Goal: Task Accomplishment & Management: Manage account settings

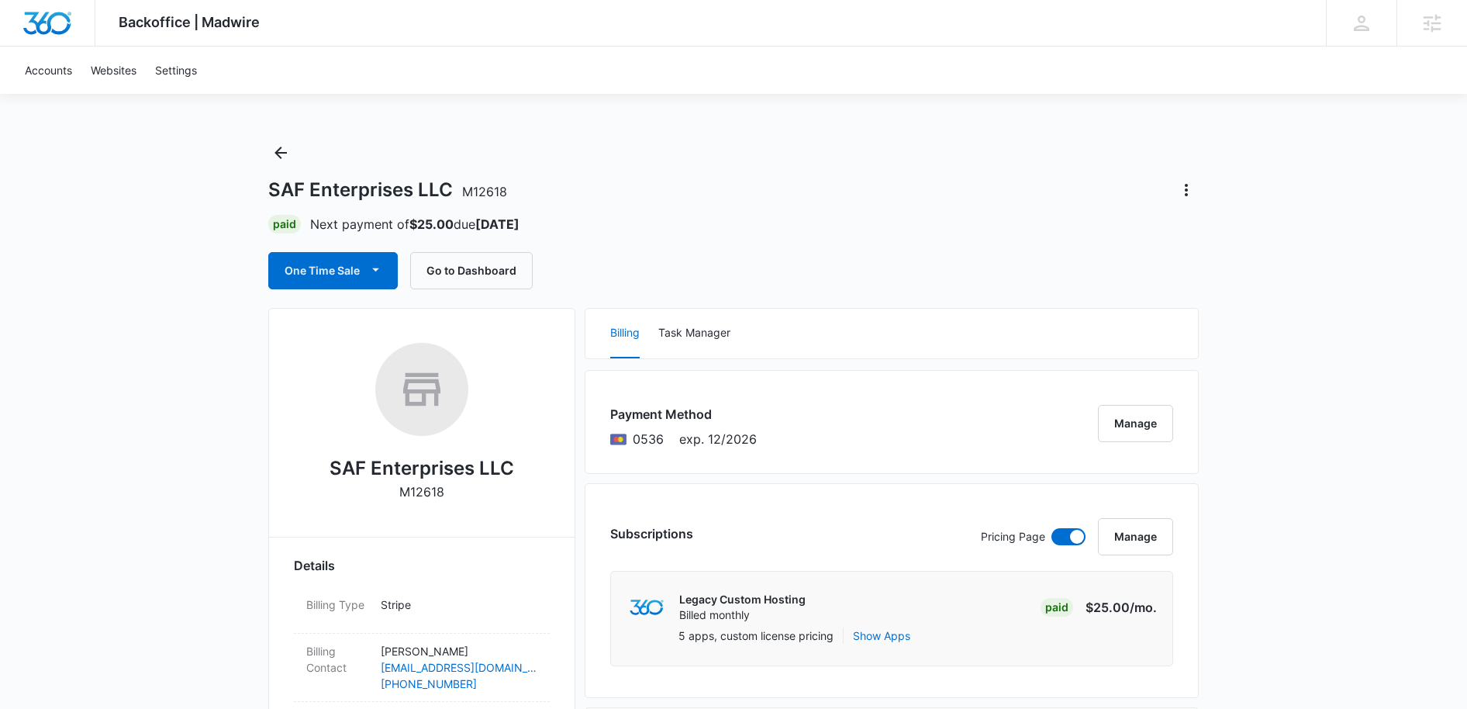
scroll to position [437, 0]
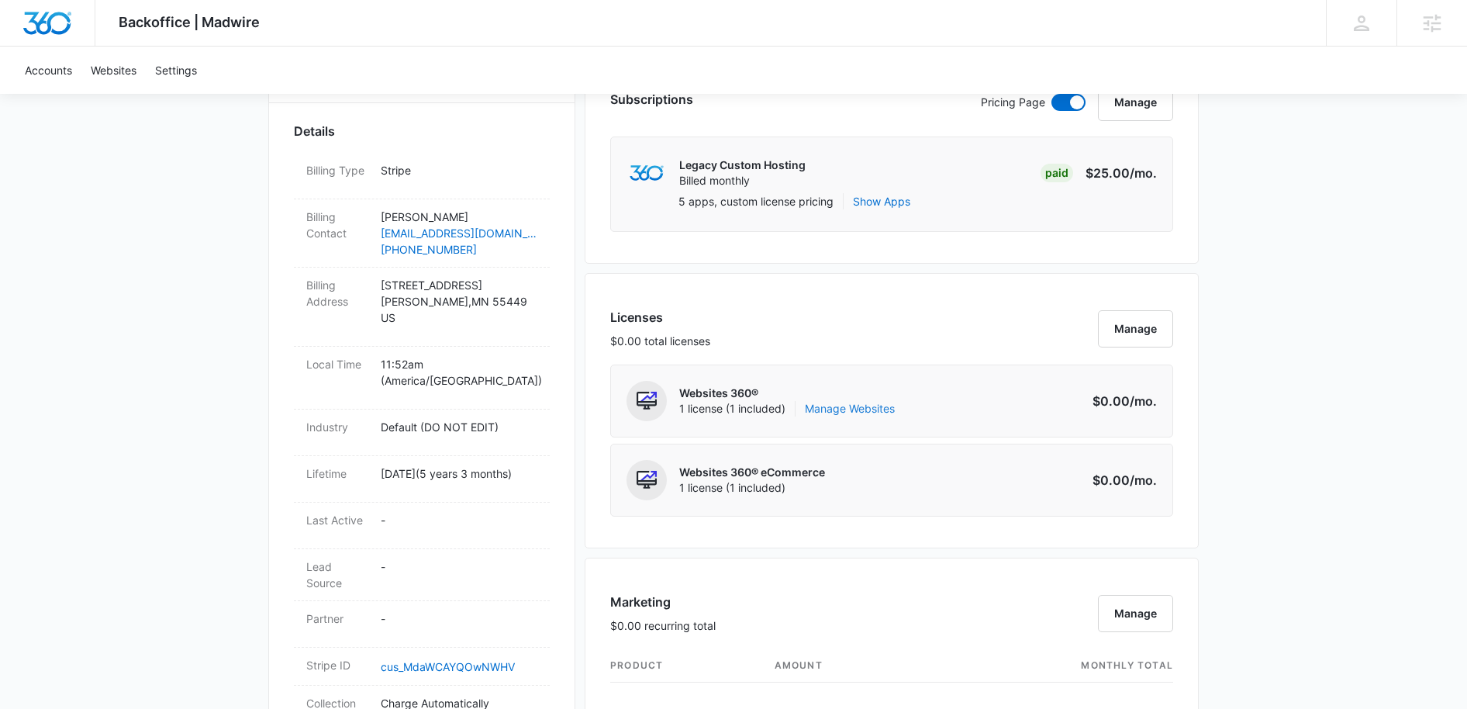
click at [865, 409] on link "Manage Websites" at bounding box center [850, 409] width 90 height 16
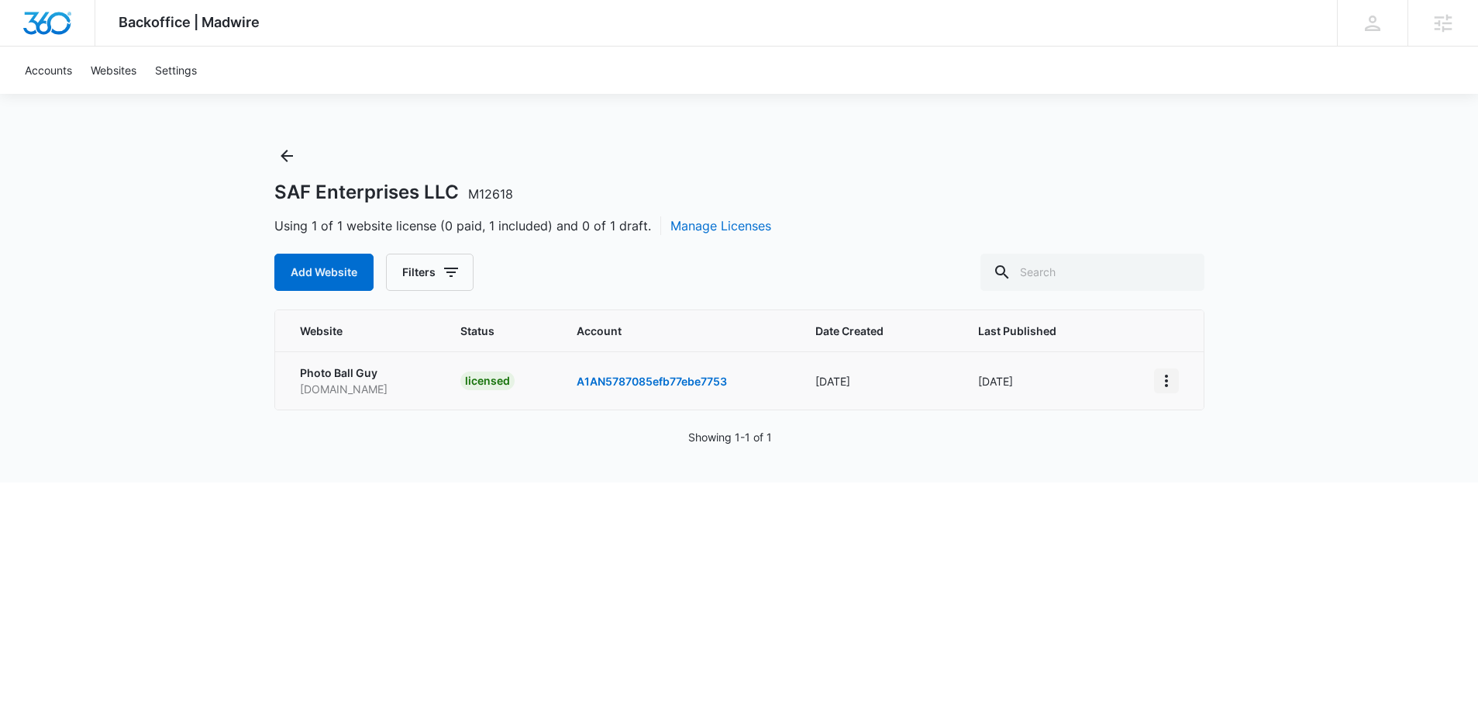
click at [1169, 383] on icon "View More" at bounding box center [1166, 380] width 19 height 19
click at [1207, 445] on link "Edit Website" at bounding box center [1205, 446] width 63 height 13
click at [1162, 383] on icon "View More" at bounding box center [1166, 380] width 19 height 19
click at [1212, 466] on link "Visit Website" at bounding box center [1206, 470] width 64 height 13
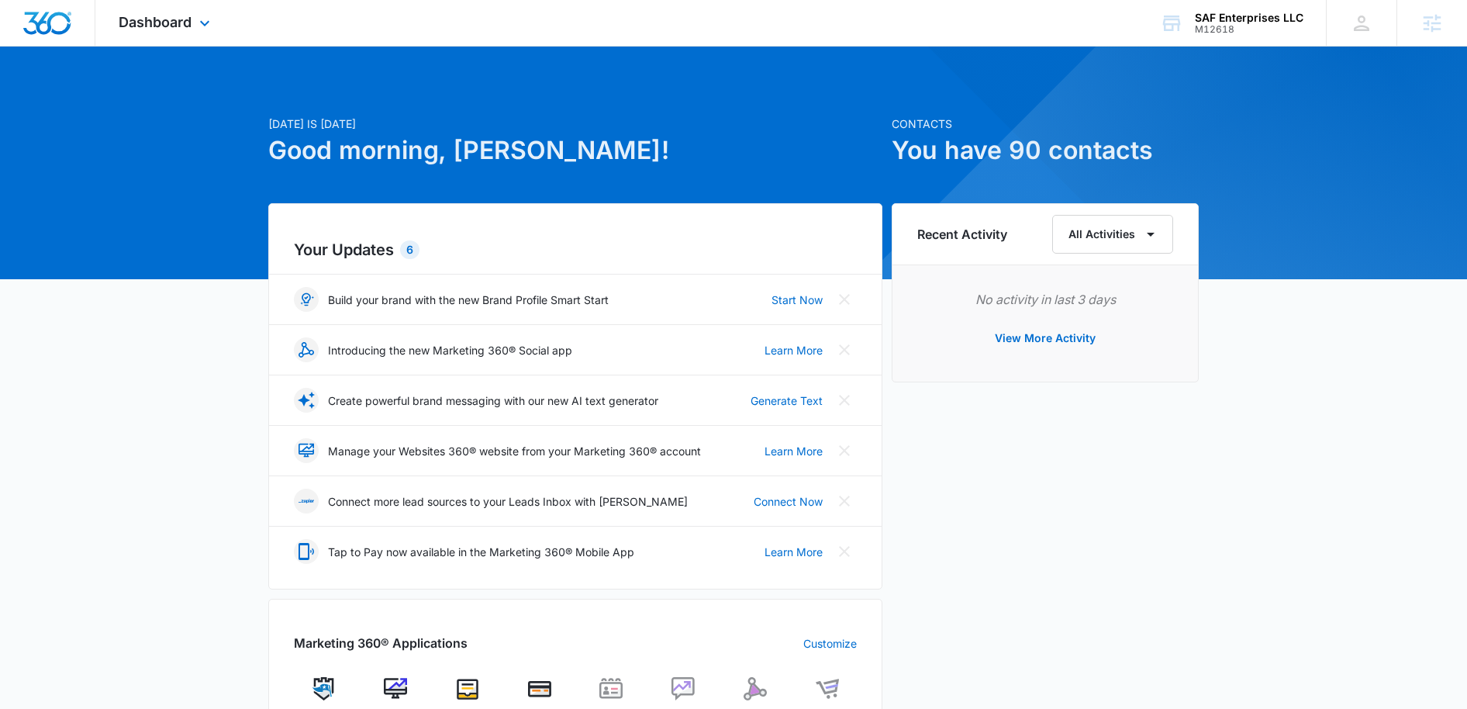
click at [193, 25] on div "Dashboard Apps Reputation Websites Forms CRM Email Social Shop Payments POS Con…" at bounding box center [166, 23] width 142 height 46
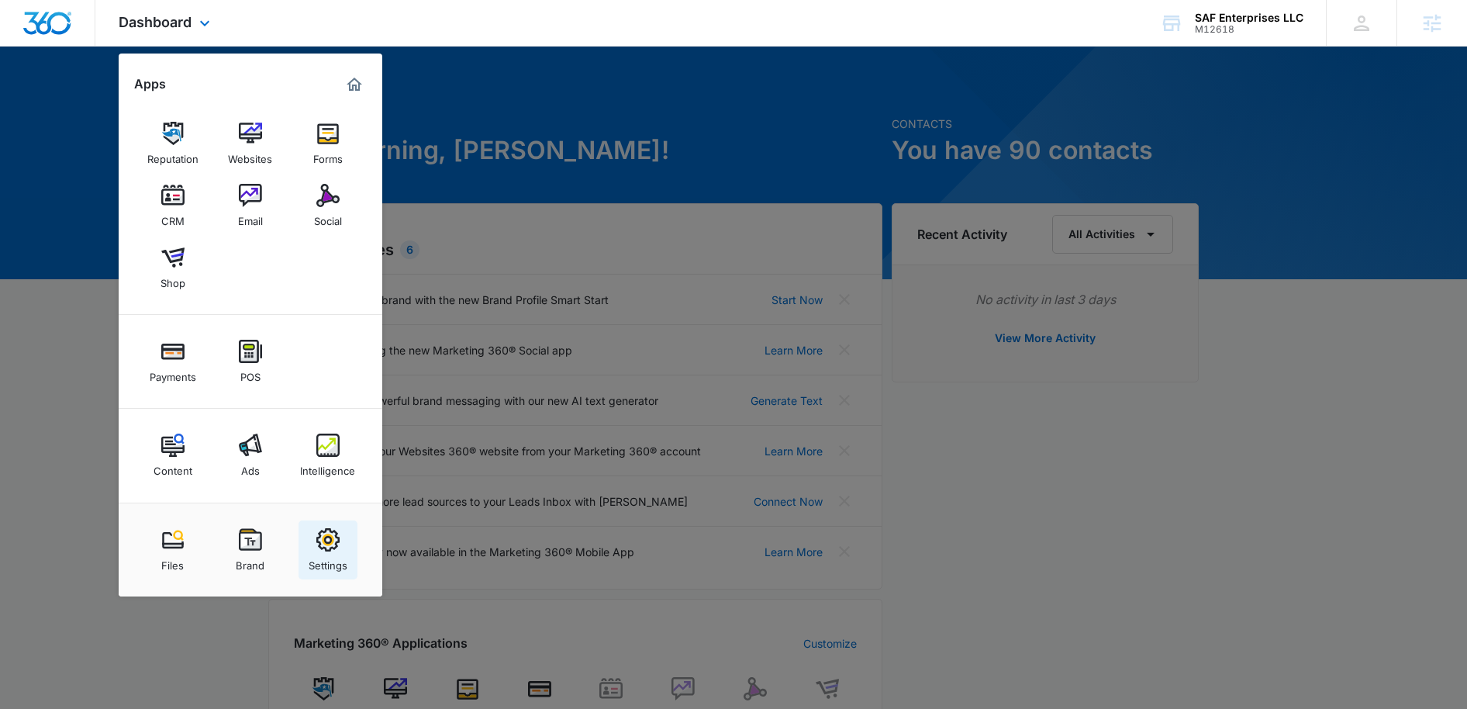
click at [330, 543] on img at bounding box center [327, 539] width 23 height 23
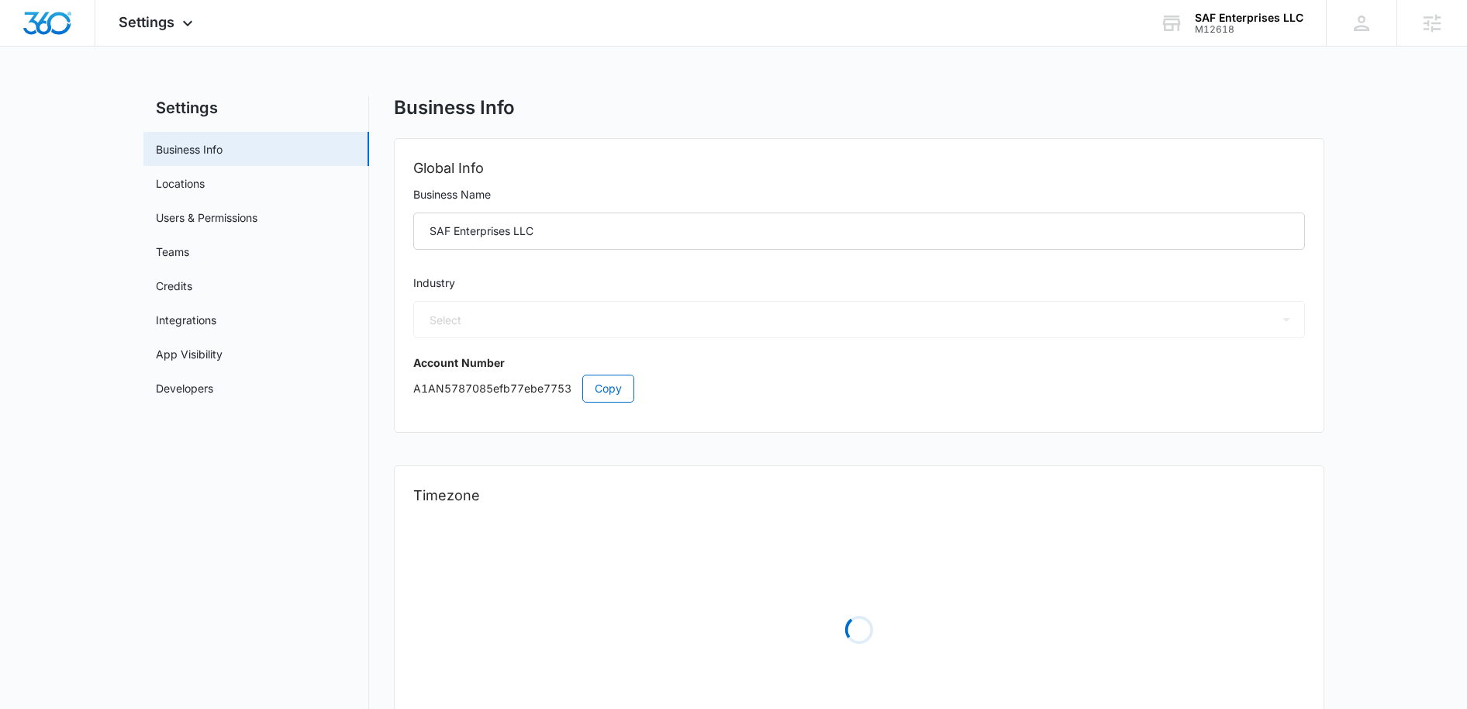
select select "33"
select select "US"
select select "America/[GEOGRAPHIC_DATA]"
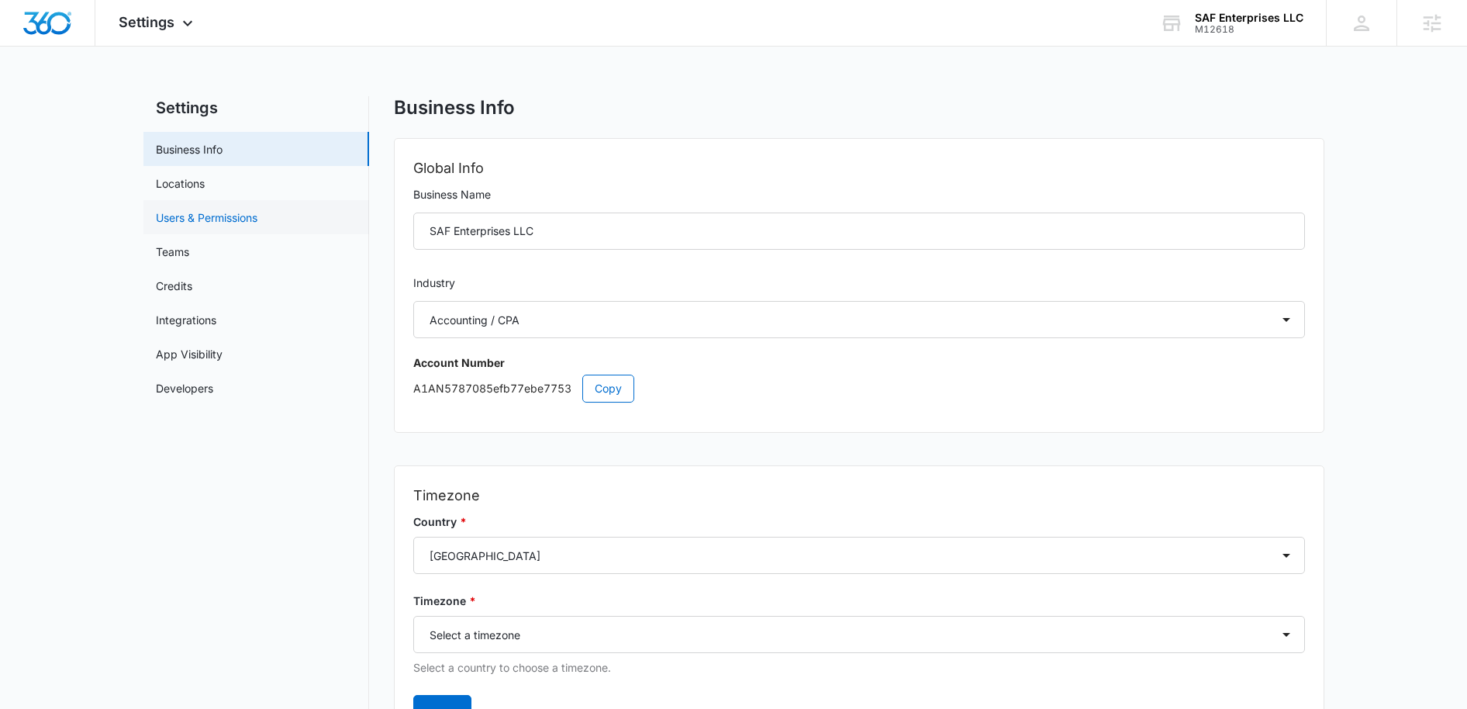
click at [201, 216] on link "Users & Permissions" at bounding box center [207, 217] width 102 height 16
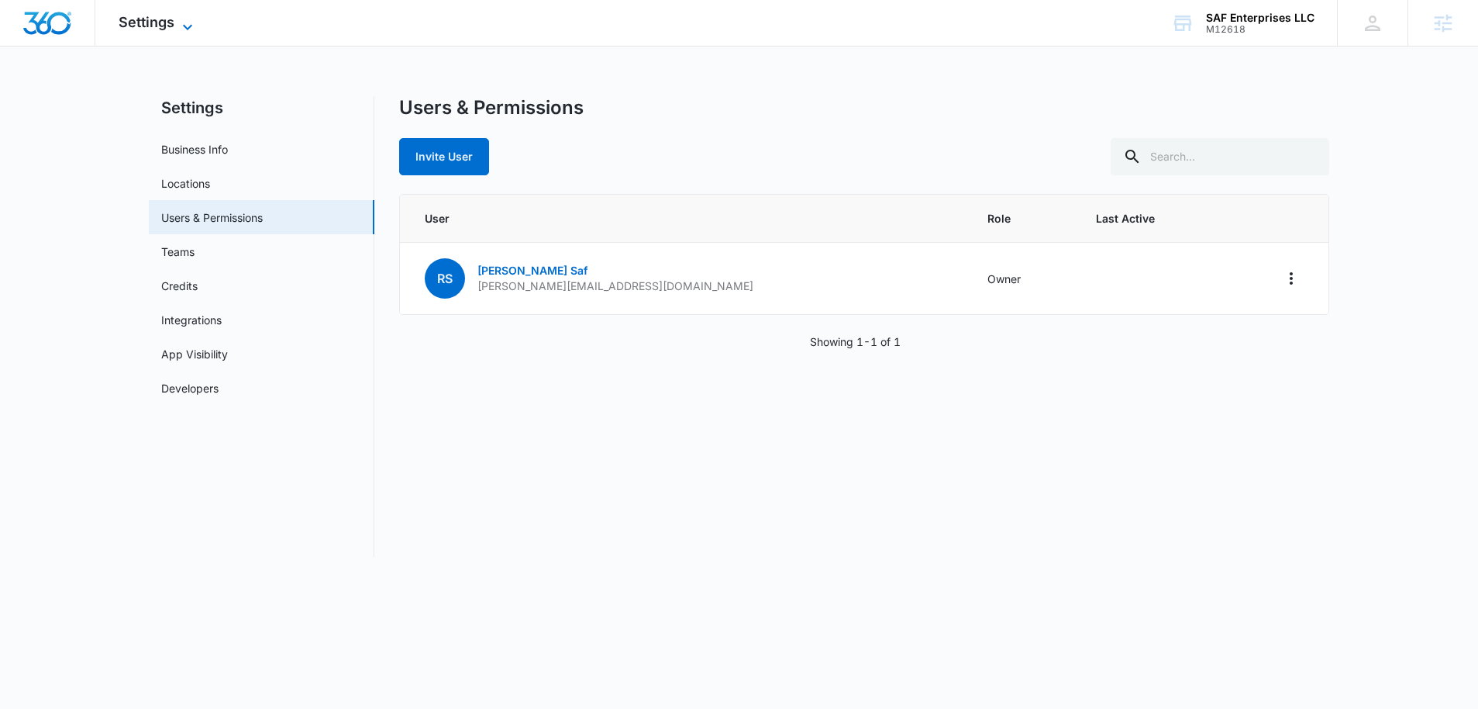
click at [188, 16] on div "Settings Apps Reputation Websites Forms CRM Email Social Shop Payments POS Cont…" at bounding box center [157, 23] width 125 height 46
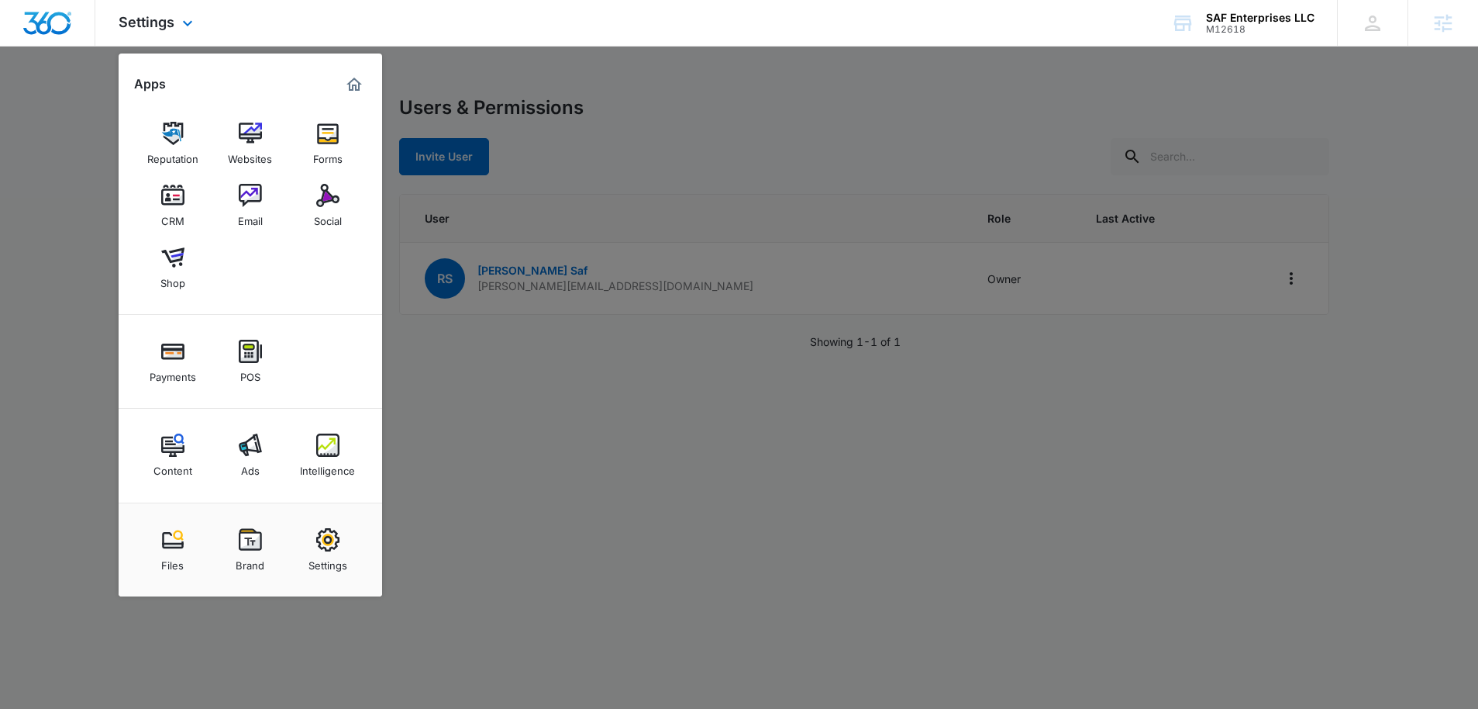
click at [353, 82] on img "Marketing 360® Dashboard" at bounding box center [354, 84] width 19 height 19
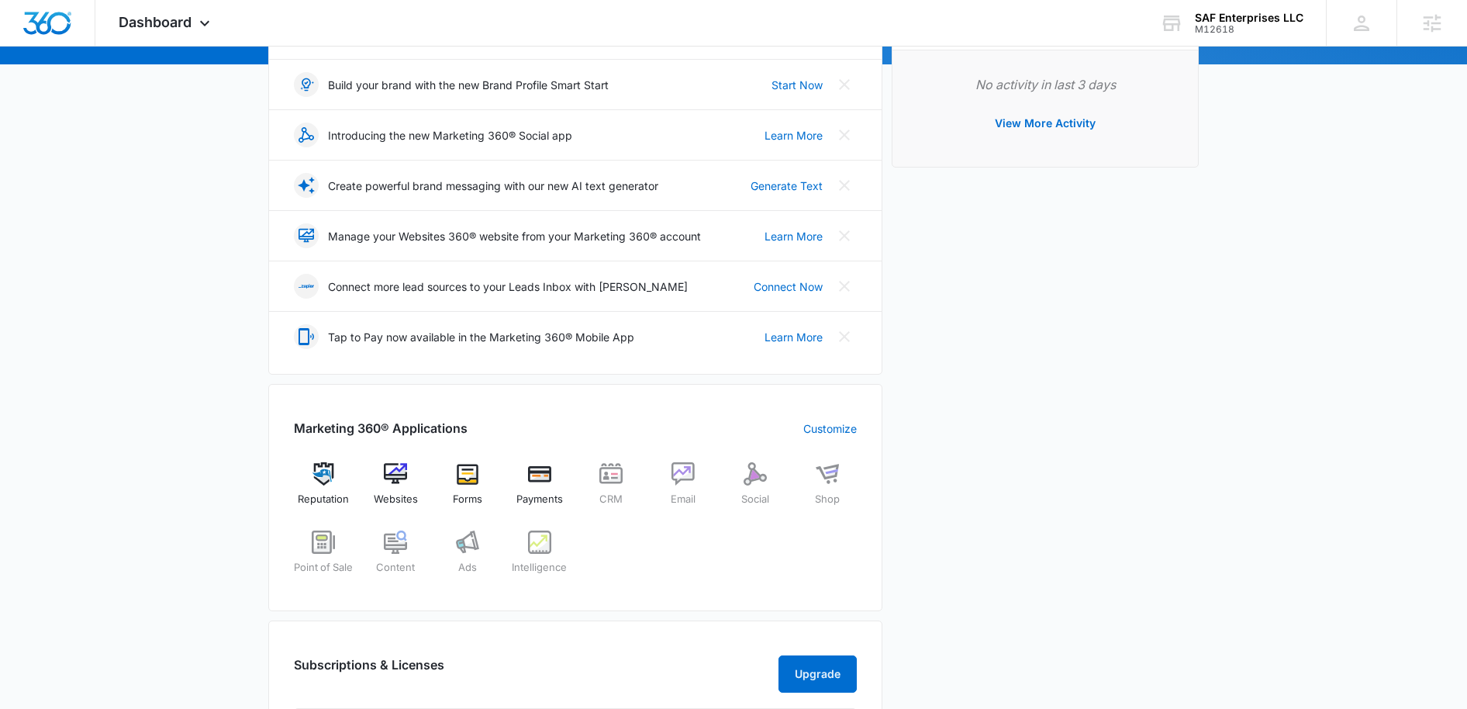
scroll to position [268, 0]
